Goal: Communication & Community: Answer question/provide support

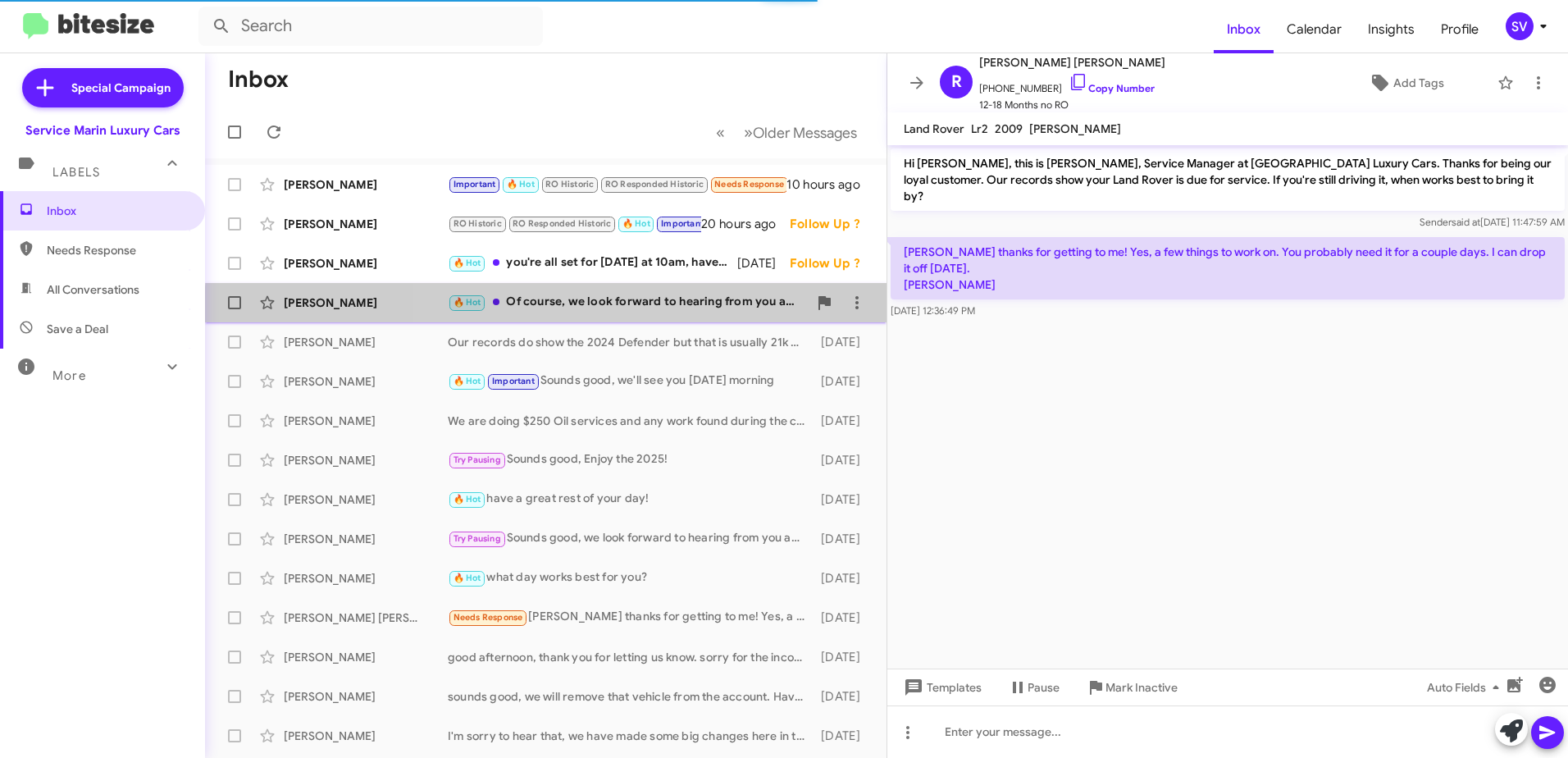
click at [598, 310] on div "🔥 Hot Of course, we look forward to hearing from you and getting your vehicle i…" at bounding box center [628, 301] width 360 height 19
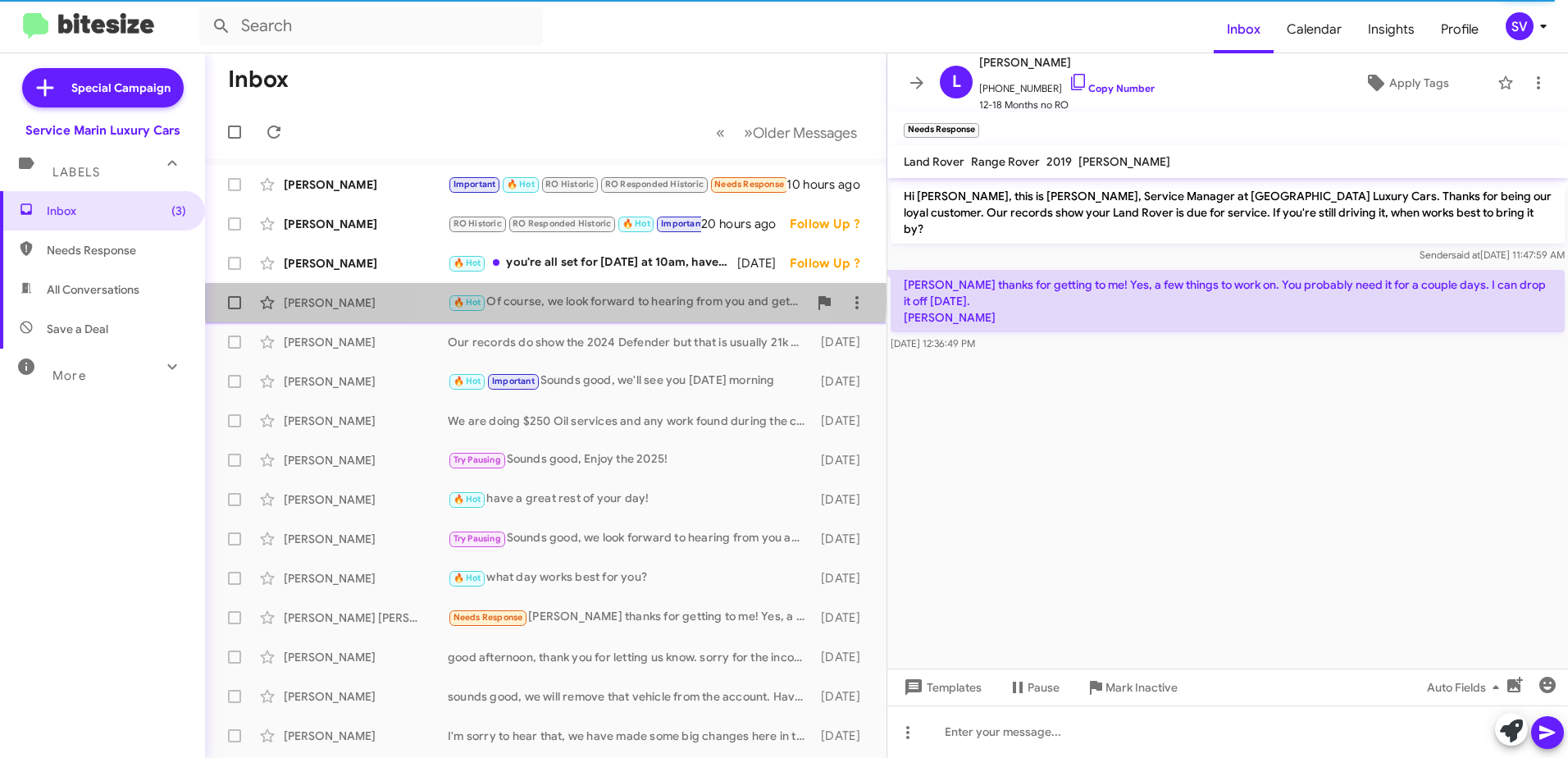
click at [545, 298] on div "🔥 Hot Of course, we look forward to hearing from you and getting your vehicle i…" at bounding box center [628, 301] width 360 height 19
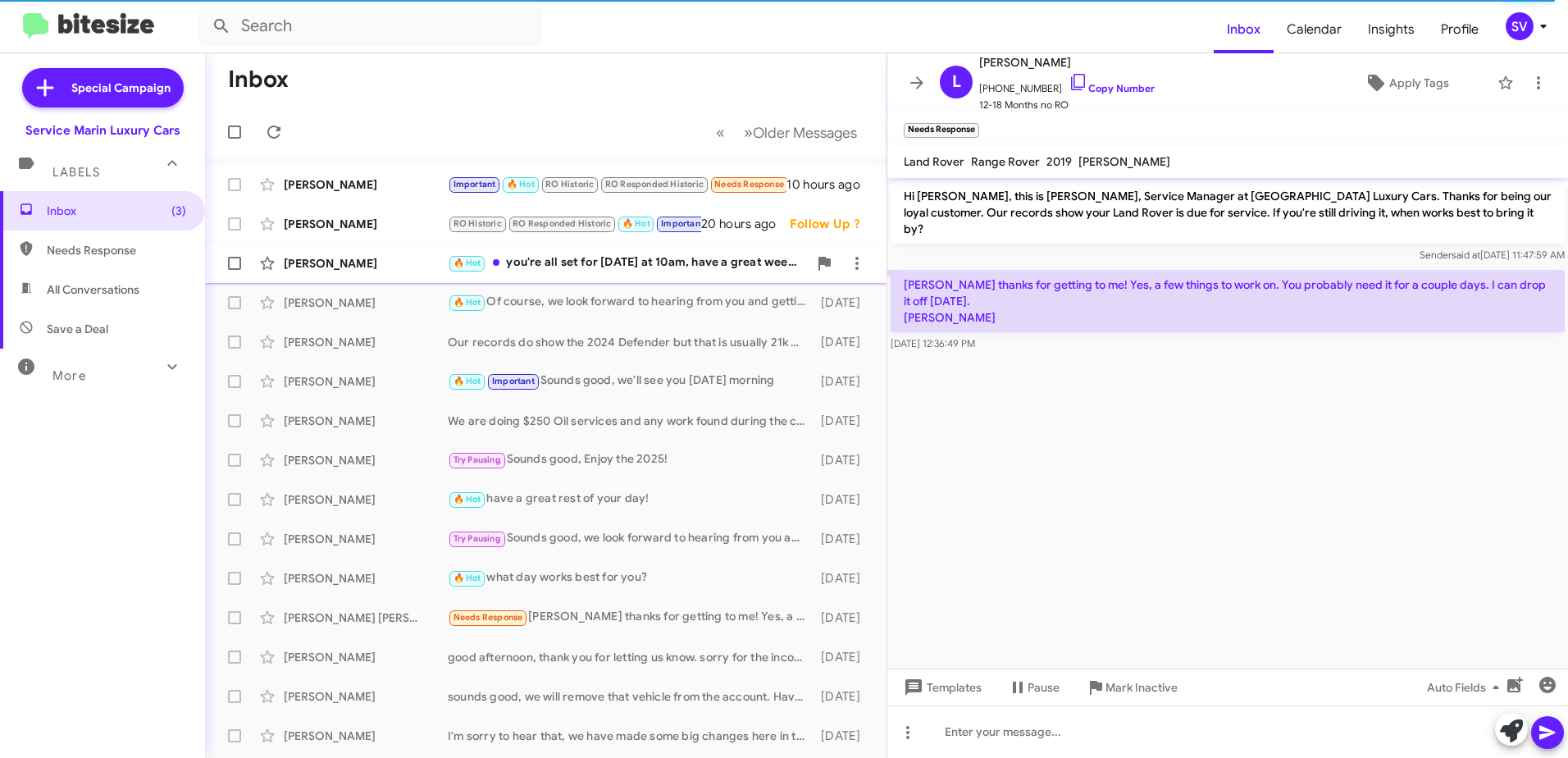
click at [534, 267] on div "🔥 Hot you're all set for monday at 10am, have a great weekend and we will see y…" at bounding box center [628, 262] width 360 height 19
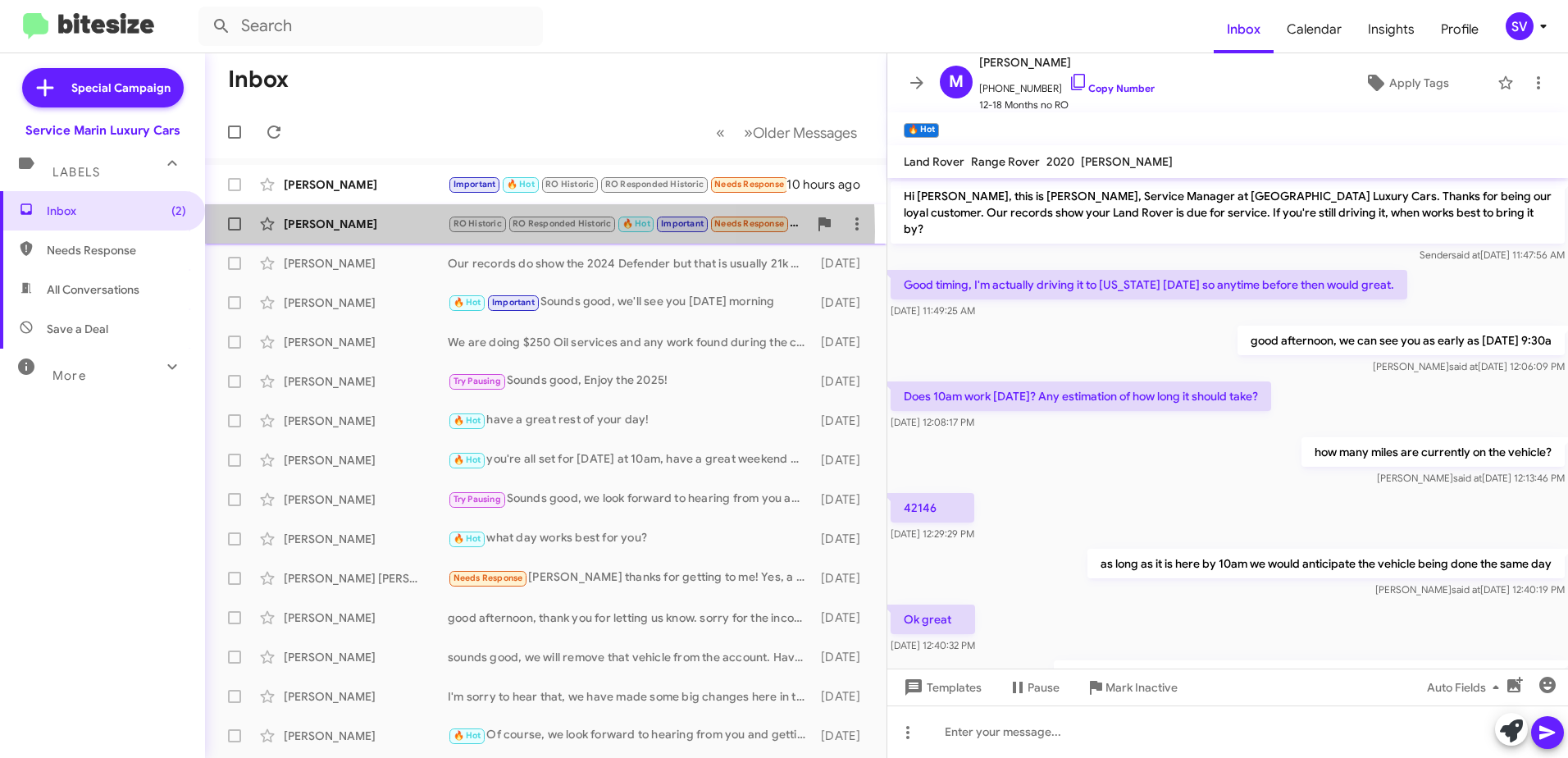
click at [389, 231] on div "[PERSON_NAME]" at bounding box center [365, 223] width 164 height 17
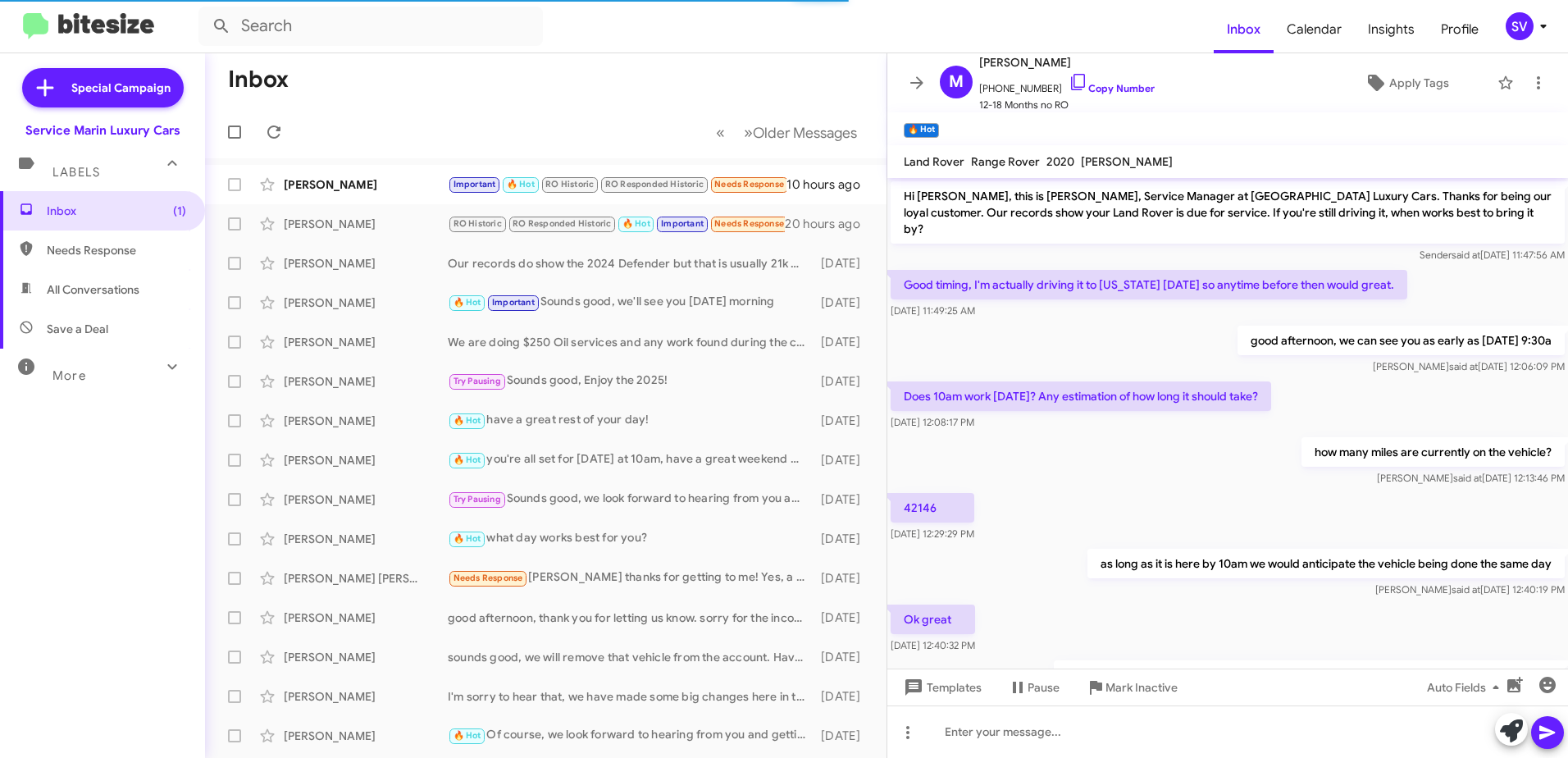
scroll to position [65, 0]
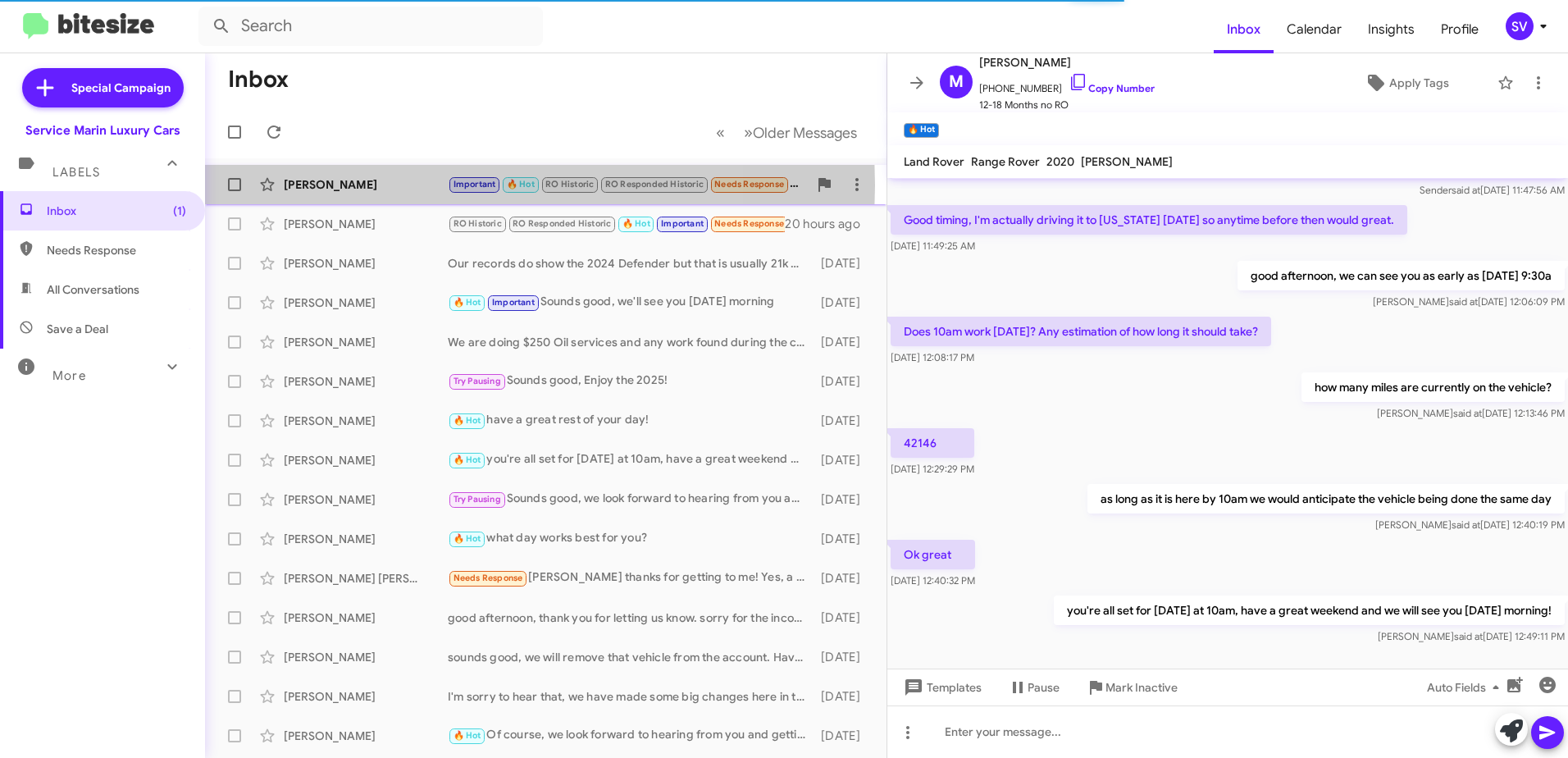
click at [392, 185] on div "[PERSON_NAME]" at bounding box center [365, 184] width 164 height 17
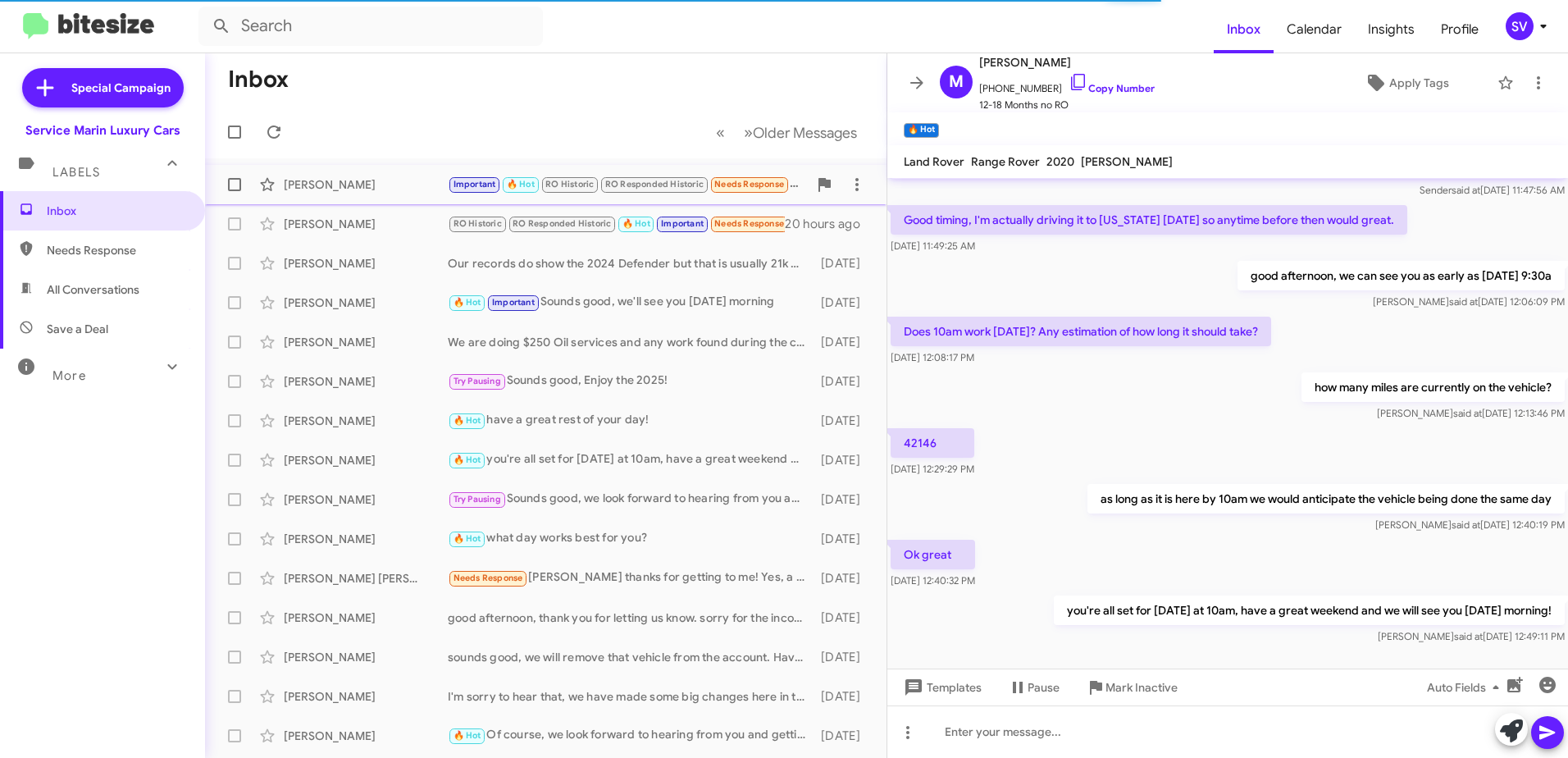
scroll to position [754, 0]
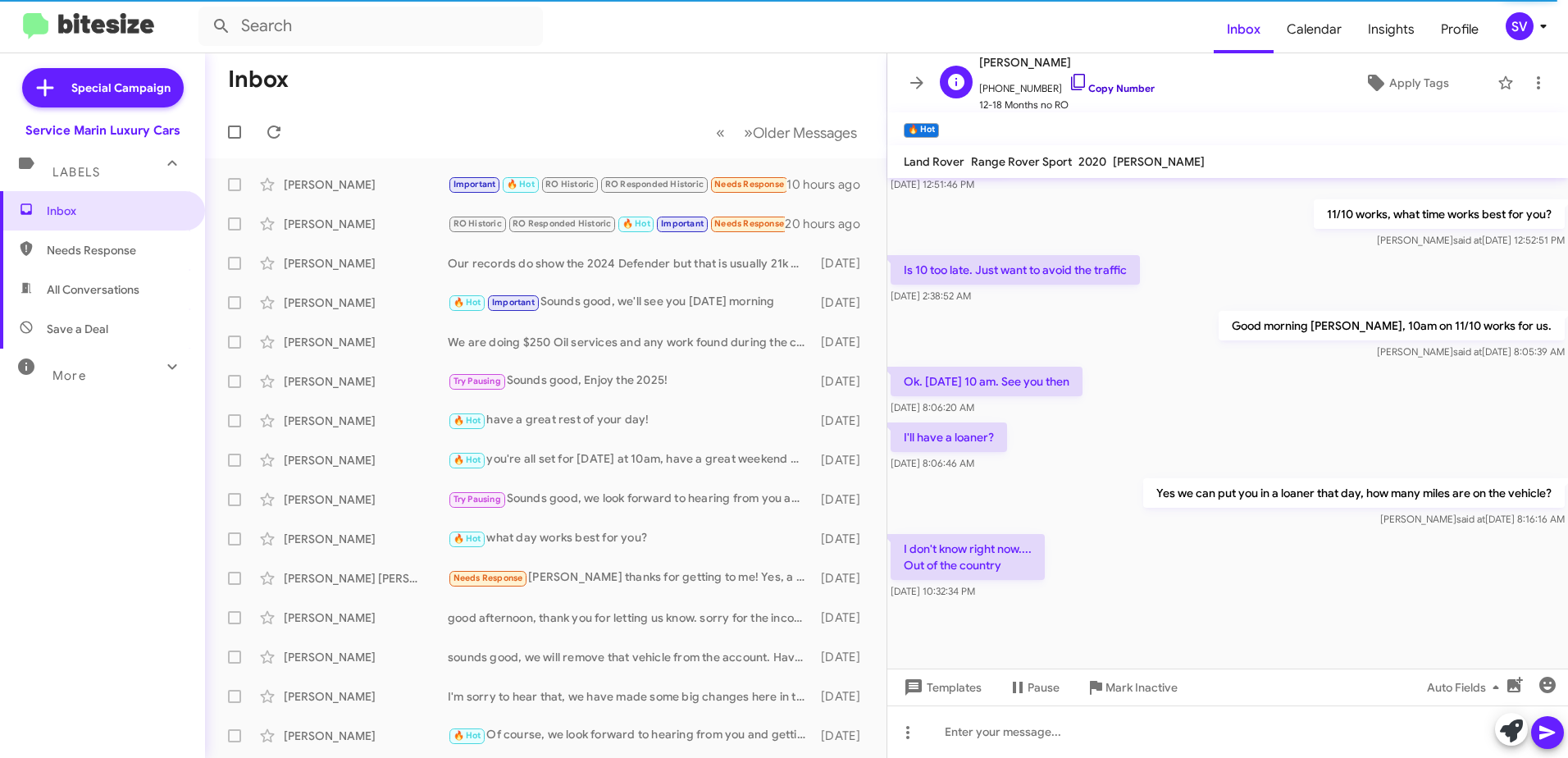
click at [1088, 90] on link "Copy Number" at bounding box center [1112, 89] width 86 height 12
